Goal: Information Seeking & Learning: Find specific fact

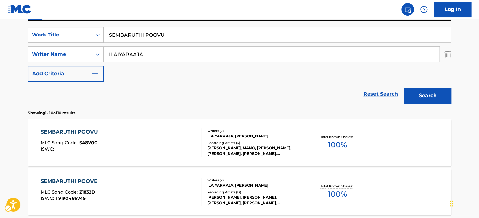
scroll to position [101, 0]
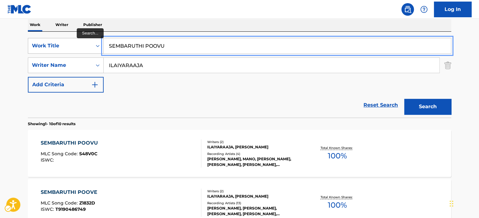
paste input "A PURO DOLOR"
drag, startPoint x: 174, startPoint y: 46, endPoint x: 76, endPoint y: 44, distance: 97.7
click at [76, 44] on div "SearchWithCriteria2df348fe-d4a5-44d9-a8a7-3d4be1bcb935 Work Title A PURO DOLOR" at bounding box center [239, 46] width 423 height 16
type input "A PURO DOLOR"
click at [174, 95] on div "Reset Search Search" at bounding box center [239, 104] width 423 height 25
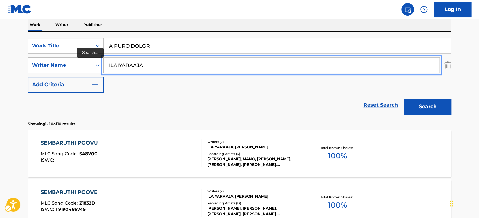
paste input "[PERSON_NAME]"
drag, startPoint x: 154, startPoint y: 62, endPoint x: 83, endPoint y: 68, distance: 71.6
click at [83, 68] on div "SearchWithCriteriacbfae619-02e2-47d3-a126-09bb6264d527 Writer Name [PERSON_NAME]" at bounding box center [239, 65] width 423 height 16
type input "[PERSON_NAME]"
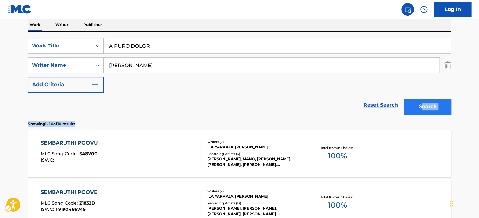
drag, startPoint x: 421, startPoint y: 117, endPoint x: 420, endPoint y: 110, distance: 7.0
click at [420, 109] on button "Search" at bounding box center [427, 107] width 47 height 16
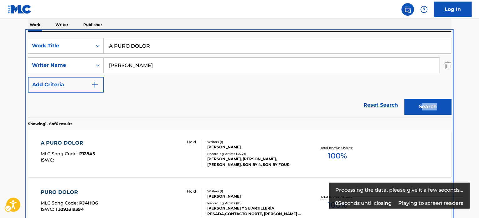
scroll to position [133, 0]
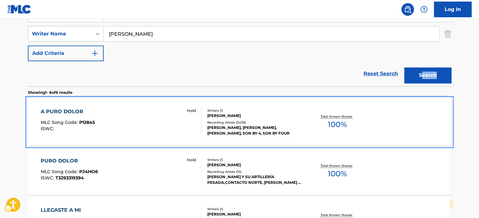
click at [269, 120] on div "Recording Artists ( 3439 )" at bounding box center [254, 122] width 95 height 5
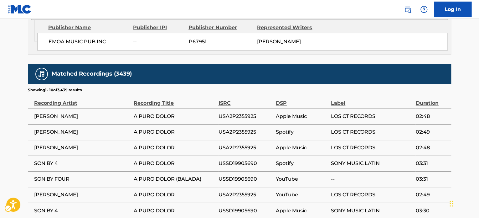
scroll to position [438, 0]
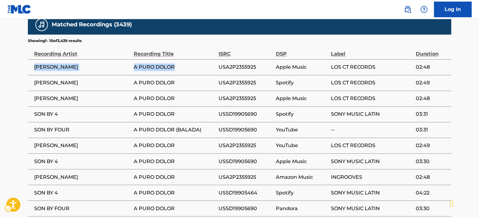
drag, startPoint x: 33, startPoint y: 54, endPoint x: 187, endPoint y: 58, distance: 153.8
click at [187, 59] on tr "GABITO [PERSON_NAME] A PURO DOLOR USA2P2355925 Apple Music LOS CT RECORDS 02:48" at bounding box center [239, 67] width 423 height 16
copy tr "GABITO [PERSON_NAME] A PURO DOLOR"
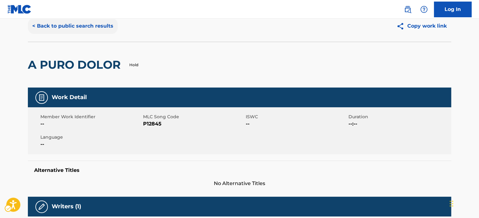
scroll to position [0, 0]
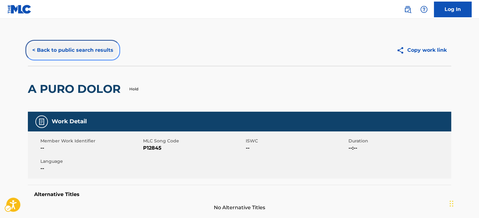
click at [71, 52] on button "< Back to public search results" at bounding box center [73, 50] width 90 height 16
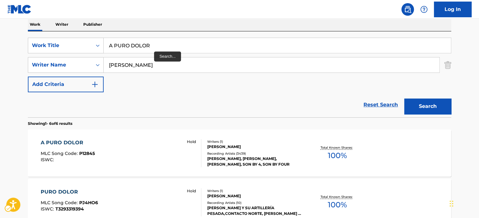
scroll to position [101, 0]
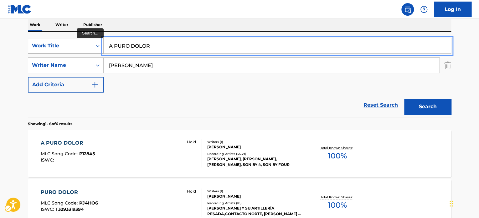
paste input "SEM PAIA E SEM FUMO"
drag, startPoint x: 159, startPoint y: 47, endPoint x: 93, endPoint y: 49, distance: 66.1
type input "SEM PAIA E SEM FUMO"
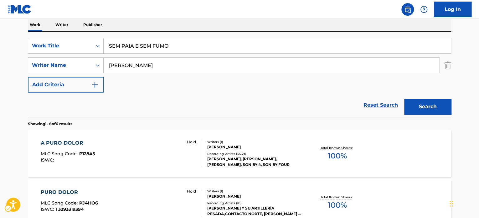
drag, startPoint x: 135, startPoint y: 81, endPoint x: 169, endPoint y: 94, distance: 36.4
click at [136, 82] on div "SearchWithCriteria2df348fe-d4a5-44d9-a8a7-3d4be1bcb935 Work Title SEM PAIA E SE…" at bounding box center [239, 65] width 423 height 54
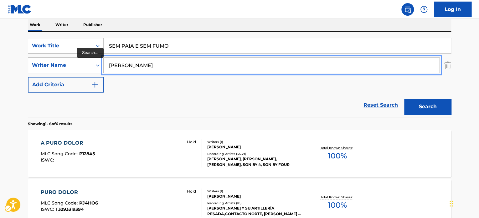
paste input "[PERSON_NAME]"
drag, startPoint x: 190, startPoint y: 65, endPoint x: 35, endPoint y: 68, distance: 155.7
type input "[PERSON_NAME]"
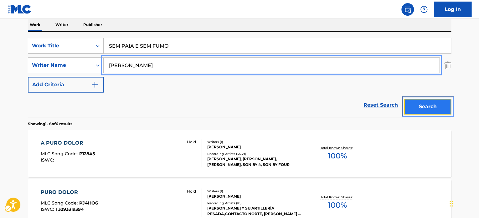
click at [429, 104] on button "Search" at bounding box center [427, 107] width 47 height 16
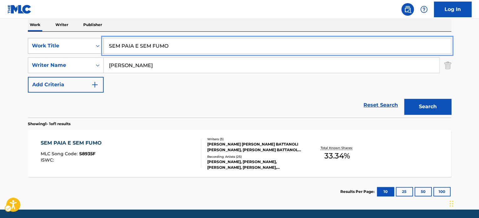
paste input "AXI"
type input "AXIO"
drag, startPoint x: 74, startPoint y: 49, endPoint x: 62, endPoint y: 51, distance: 12.0
click at [62, 51] on div "SearchWithCriteria2df348fe-d4a5-44d9-a8a7-3d4be1bcb935 Work Title AXIO" at bounding box center [239, 46] width 423 height 16
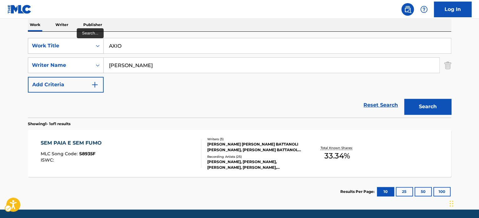
click at [182, 104] on div "Reset Search Search" at bounding box center [239, 104] width 423 height 25
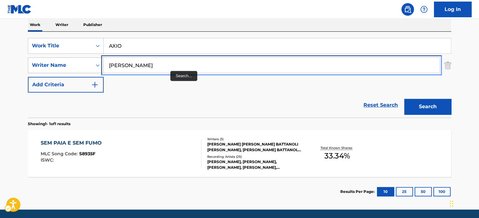
paste input "[PERSON_NAME]"
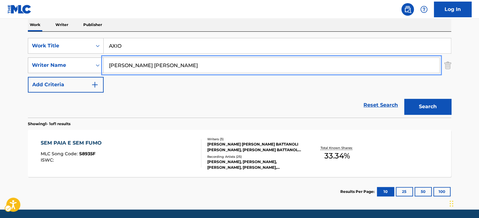
drag, startPoint x: 183, startPoint y: 67, endPoint x: 69, endPoint y: 72, distance: 114.1
click at [57, 68] on div "SearchWithCriteriacbfae619-02e2-47d3-a126-09bb6264d527 Writer Name [PERSON_NAME…" at bounding box center [239, 65] width 423 height 16
type input "[PERSON_NAME] [PERSON_NAME]"
click at [425, 112] on button "Search" at bounding box center [427, 107] width 47 height 16
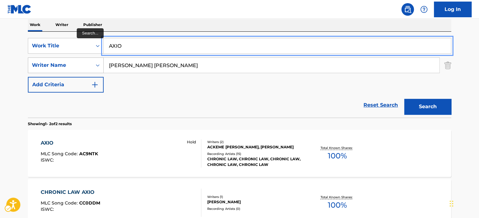
paste input "NEW PAGE"
drag, startPoint x: 150, startPoint y: 43, endPoint x: 79, endPoint y: 57, distance: 72.2
click at [79, 57] on div "SearchWithCriteria2df348fe-d4a5-44d9-a8a7-3d4be1bcb935 Work Title NEW PAGE Sear…" at bounding box center [239, 65] width 423 height 54
type input "NEW PAGE"
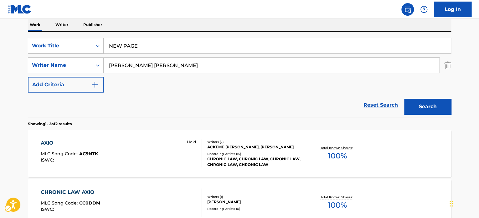
click at [191, 115] on div "Reset Search Search" at bounding box center [239, 104] width 423 height 25
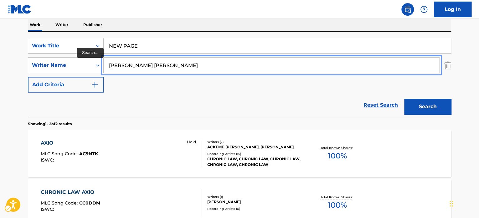
paste input "WHITE [PERSON_NAME]"
drag, startPoint x: 133, startPoint y: 75, endPoint x: 22, endPoint y: 75, distance: 111.8
click at [22, 75] on div "The MLC Public Work Search The accuracy and completeness of The MLC's data is d…" at bounding box center [239, 94] width 438 height 322
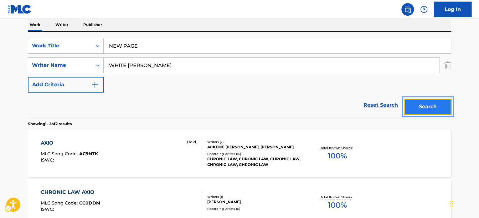
click at [428, 105] on button "Search" at bounding box center [427, 107] width 47 height 16
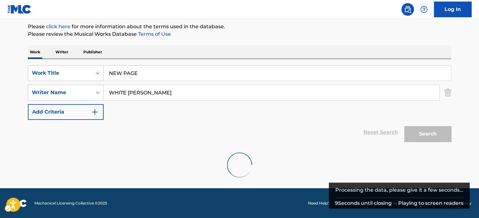
scroll to position [54, 0]
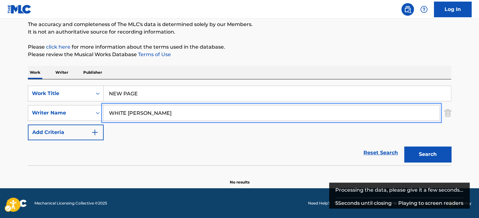
paste input "[PERSON_NAME]"
type input "[PERSON_NAME] [PERSON_NAME]"
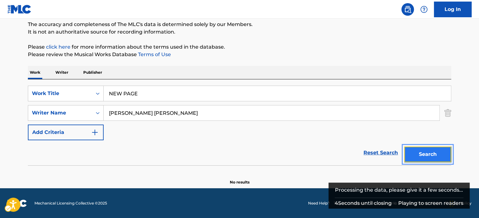
click at [423, 150] on button "Search" at bounding box center [427, 154] width 47 height 16
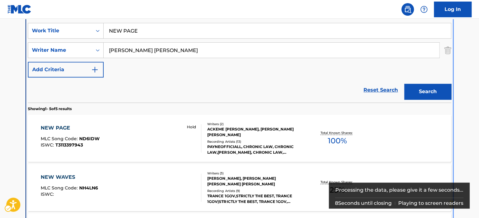
scroll to position [133, 0]
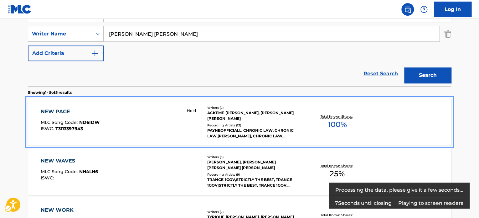
click at [263, 118] on div "ACKEME [PERSON_NAME], [PERSON_NAME] [PERSON_NAME]" at bounding box center [254, 115] width 95 height 11
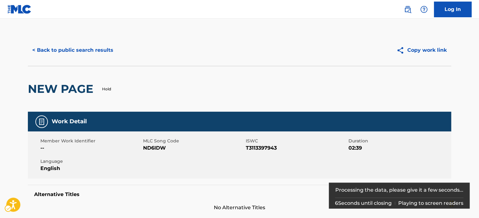
scroll to position [94, 0]
